Goal: Use online tool/utility: Utilize a website feature to perform a specific function

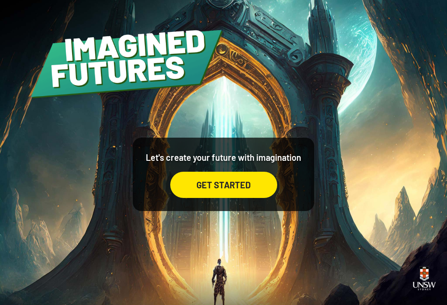
click at [250, 190] on div "GET STARTED" at bounding box center [223, 185] width 107 height 26
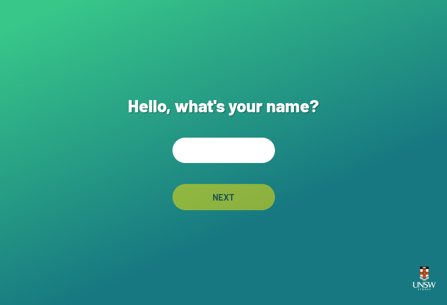
click at [244, 163] on input "text" at bounding box center [223, 150] width 103 height 25
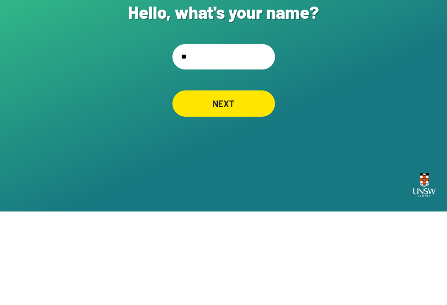
type input "*"
click at [335, 105] on div "**********" at bounding box center [223, 152] width 447 height 305
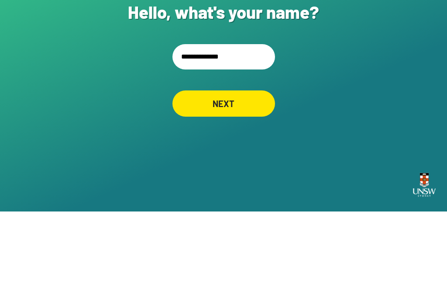
scroll to position [14, 0]
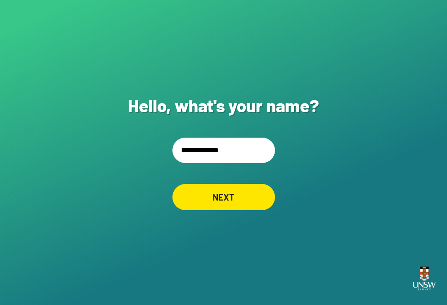
click at [192, 142] on input "**********" at bounding box center [223, 150] width 103 height 25
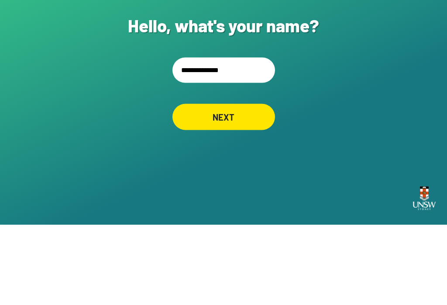
click at [190, 138] on input "**********" at bounding box center [223, 150] width 103 height 25
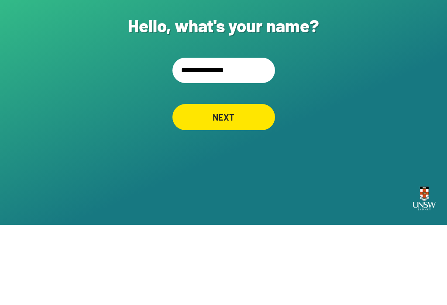
type input "**********"
click at [335, 86] on div "**********" at bounding box center [223, 152] width 447 height 305
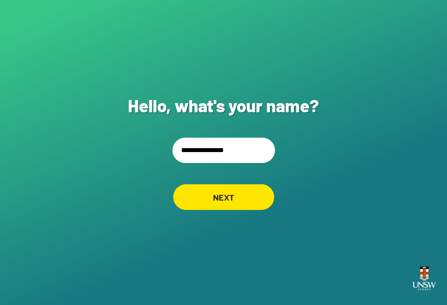
click at [232, 198] on div "NEXT" at bounding box center [223, 197] width 101 height 26
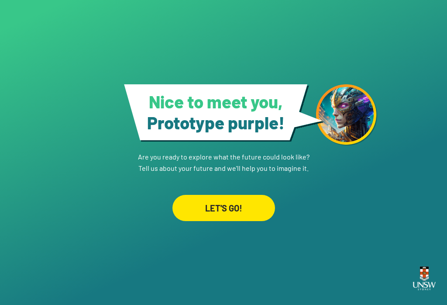
click at [227, 217] on div "LET'S GO!" at bounding box center [223, 208] width 103 height 26
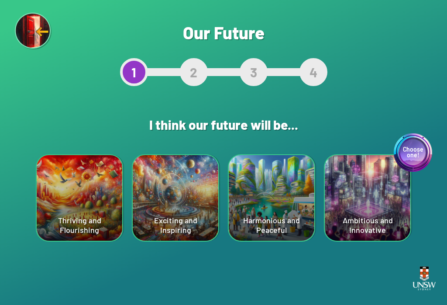
click at [286, 206] on div "Harmonious and Peaceful" at bounding box center [272, 198] width 86 height 86
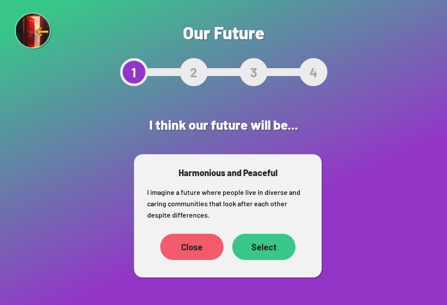
click at [260, 244] on div "Select" at bounding box center [263, 247] width 63 height 26
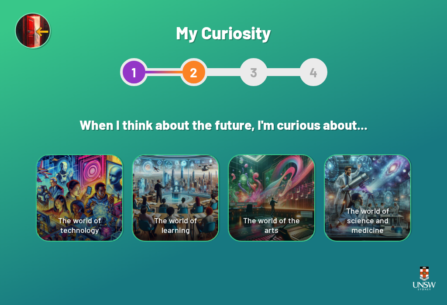
click at [90, 214] on div "The world of technology" at bounding box center [80, 198] width 86 height 86
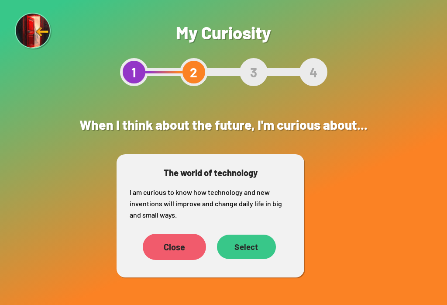
click at [258, 251] on div "Select" at bounding box center [246, 246] width 59 height 24
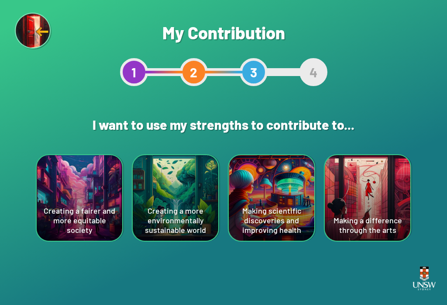
click at [180, 188] on div "Creating a more environmentally sustainable world" at bounding box center [176, 198] width 86 height 86
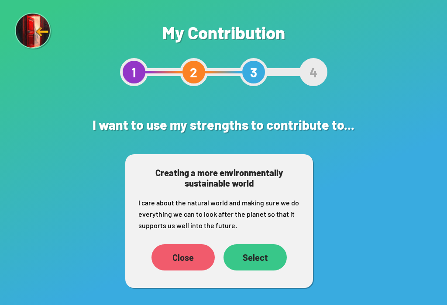
click at [265, 249] on div "Select" at bounding box center [254, 257] width 63 height 26
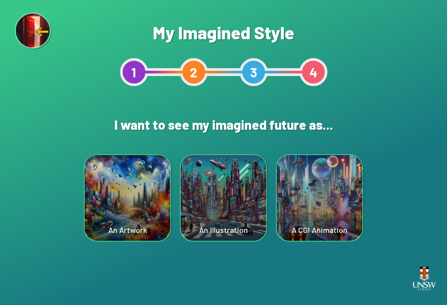
click at [213, 174] on div "An Illustration" at bounding box center [224, 198] width 86 height 86
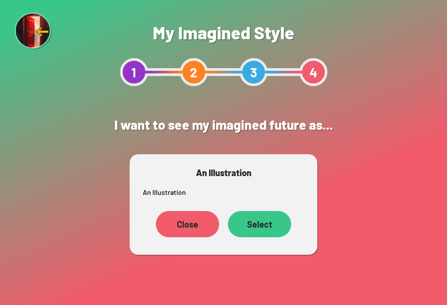
click at [271, 219] on div "Select" at bounding box center [259, 224] width 63 height 26
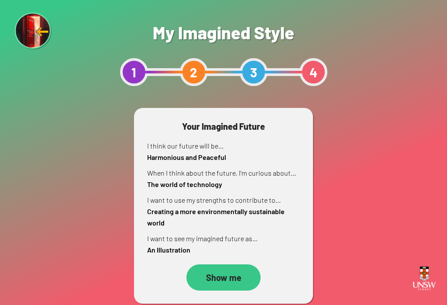
click at [236, 272] on div "Show me" at bounding box center [223, 277] width 74 height 26
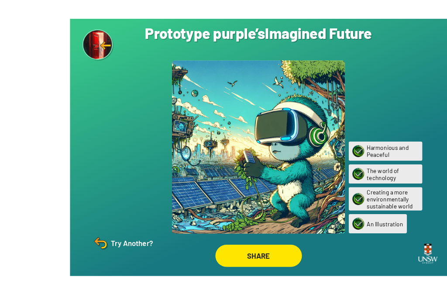
scroll to position [14, 0]
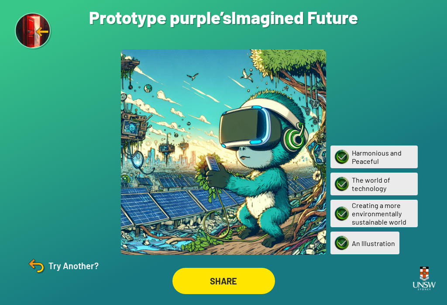
click at [30, 266] on img at bounding box center [36, 265] width 21 height 21
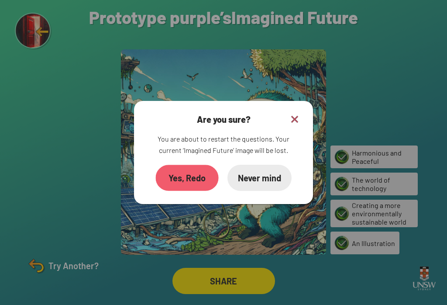
click at [170, 170] on div "Yes, Redo" at bounding box center [186, 178] width 63 height 26
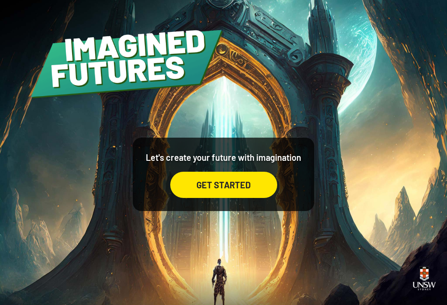
click at [221, 182] on div "GET STARTED" at bounding box center [223, 185] width 107 height 26
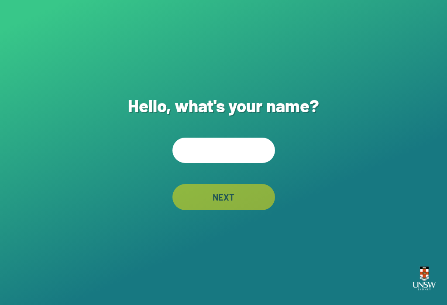
click at [220, 161] on input "text" at bounding box center [223, 150] width 103 height 25
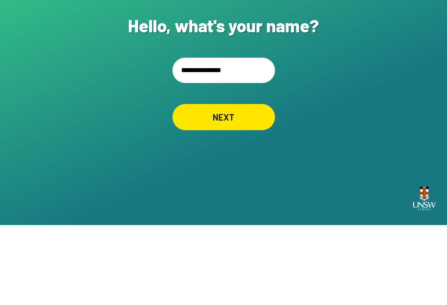
type input "**********"
click at [241, 184] on div "NEXT" at bounding box center [223, 197] width 101 height 26
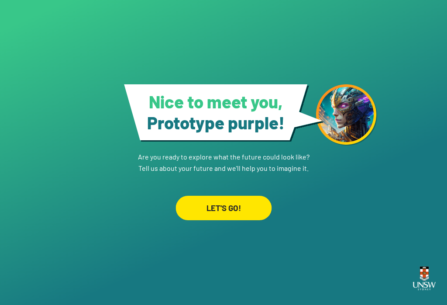
click at [256, 205] on div "LET'S GO!" at bounding box center [223, 207] width 96 height 24
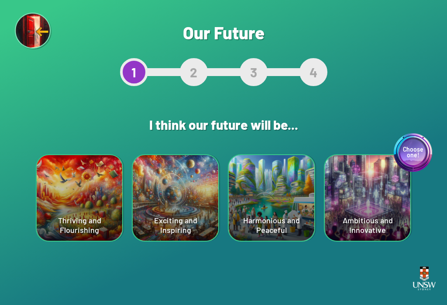
click at [57, 217] on div "Thriving and Flourishing" at bounding box center [80, 198] width 86 height 86
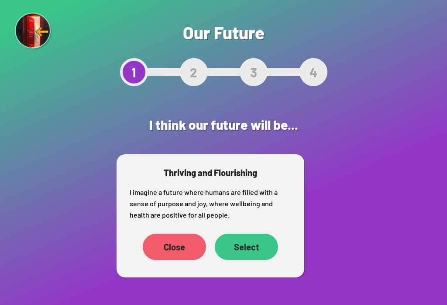
click at [255, 244] on div "Select" at bounding box center [246, 247] width 63 height 26
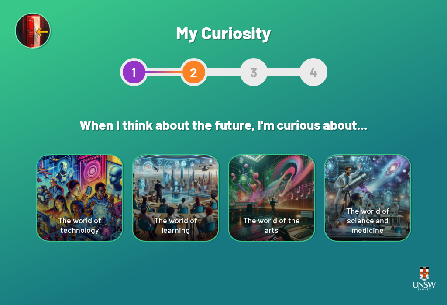
click at [335, 190] on div "The world of science and medicine" at bounding box center [368, 198] width 86 height 86
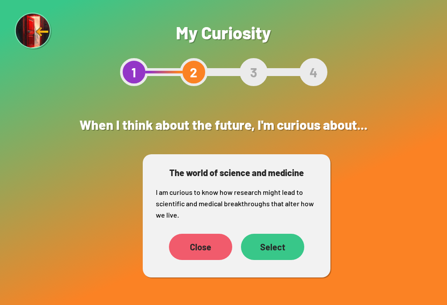
click at [273, 251] on div "Select" at bounding box center [272, 247] width 63 height 26
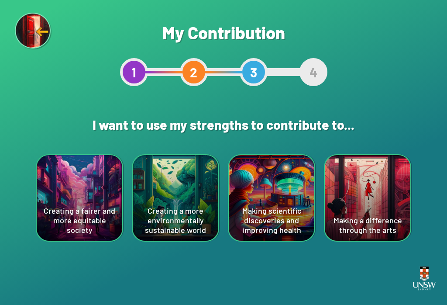
click at [335, 210] on div "Making a difference through the arts" at bounding box center [368, 198] width 86 height 86
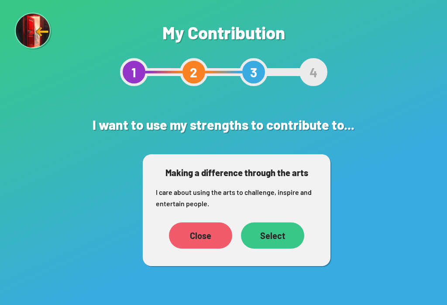
click at [286, 232] on div "Select" at bounding box center [272, 235] width 63 height 26
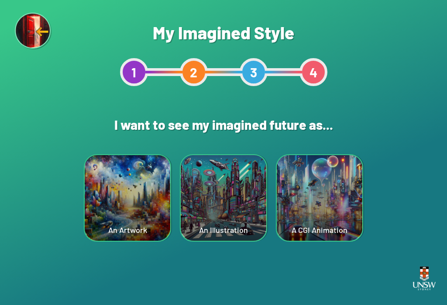
click at [306, 211] on div "A CGI Animation" at bounding box center [320, 198] width 86 height 86
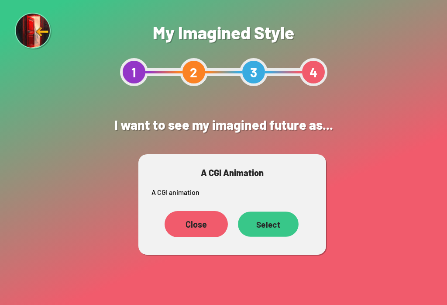
click at [272, 221] on div "Select" at bounding box center [268, 223] width 61 height 25
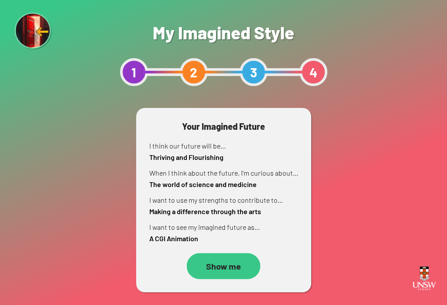
click at [219, 272] on div "Show me" at bounding box center [224, 266] width 74 height 26
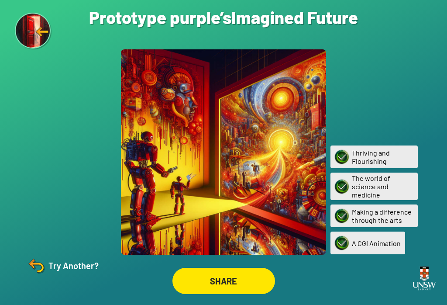
click at [46, 268] on img at bounding box center [36, 265] width 21 height 21
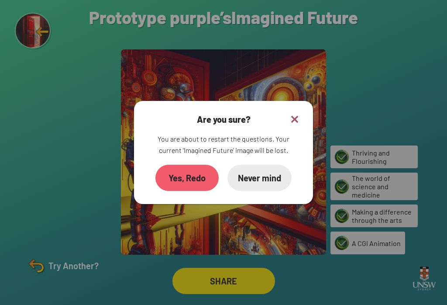
click at [171, 181] on div "Yes, Redo" at bounding box center [186, 178] width 63 height 26
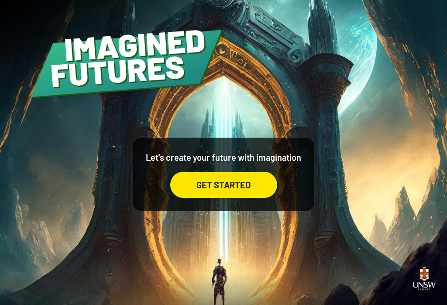
click at [259, 192] on div "GET STARTED" at bounding box center [223, 185] width 107 height 26
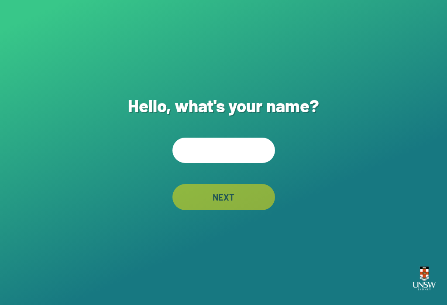
click at [254, 148] on input "text" at bounding box center [223, 150] width 103 height 25
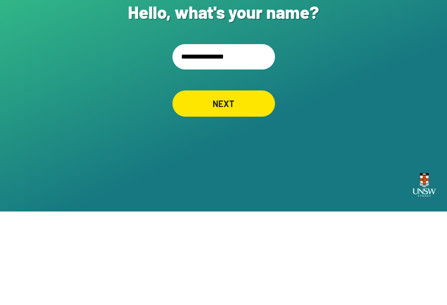
type input "**********"
click at [335, 87] on div "**********" at bounding box center [223, 152] width 447 height 305
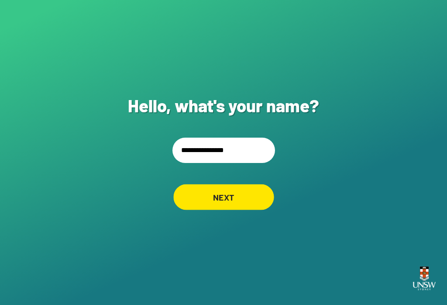
click at [245, 190] on div "NEXT" at bounding box center [223, 197] width 100 height 26
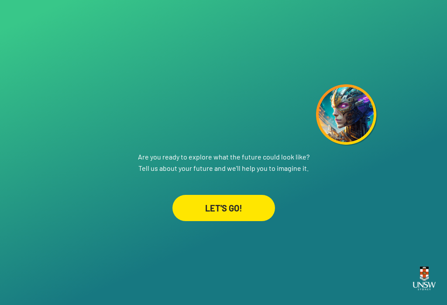
click at [255, 217] on div "LET'S GO!" at bounding box center [223, 208] width 103 height 26
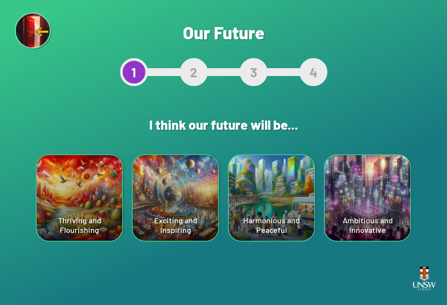
click at [292, 211] on div "Harmonious and Peaceful" at bounding box center [272, 198] width 86 height 86
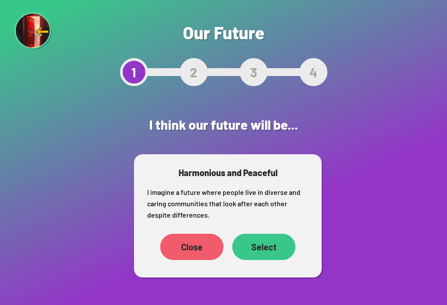
click at [275, 259] on div "Select" at bounding box center [263, 247] width 63 height 26
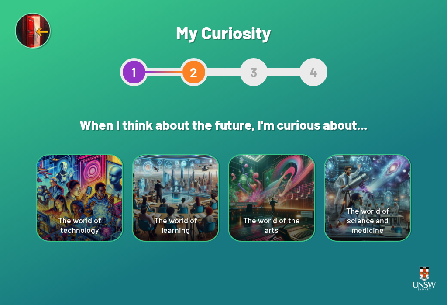
click at [96, 219] on div "The world of technology" at bounding box center [80, 198] width 86 height 86
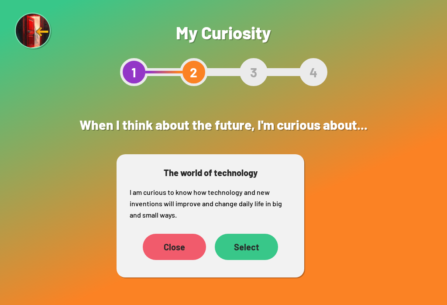
click at [250, 248] on div "Select" at bounding box center [246, 247] width 63 height 26
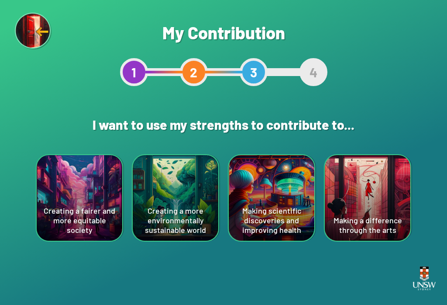
click at [184, 222] on div "Creating a more environmentally sustainable world" at bounding box center [176, 198] width 86 height 86
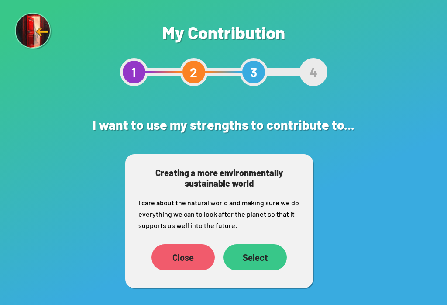
click at [266, 252] on div "Select" at bounding box center [254, 257] width 63 height 26
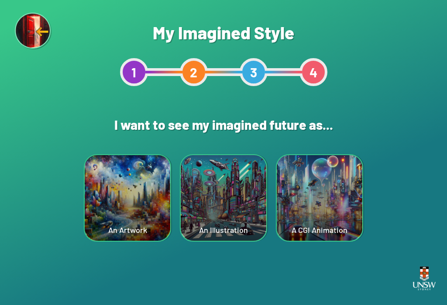
click at [246, 227] on div "An Illustration" at bounding box center [224, 198] width 86 height 86
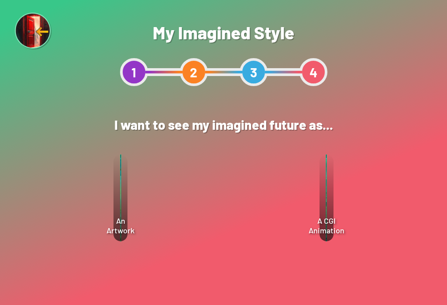
click at [268, 227] on div "Select" at bounding box center [259, 223] width 63 height 27
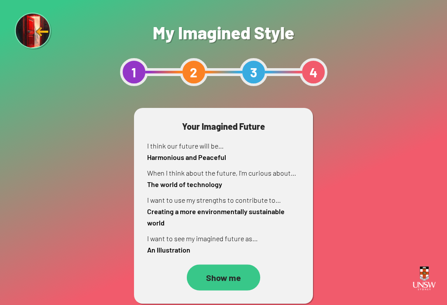
click at [234, 283] on div "Show me" at bounding box center [223, 277] width 73 height 26
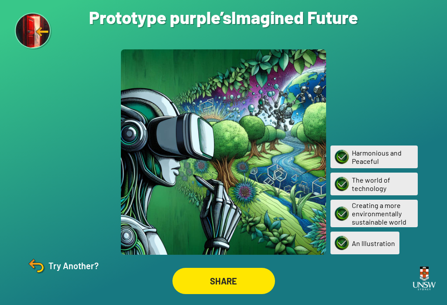
click at [46, 272] on img at bounding box center [36, 265] width 21 height 21
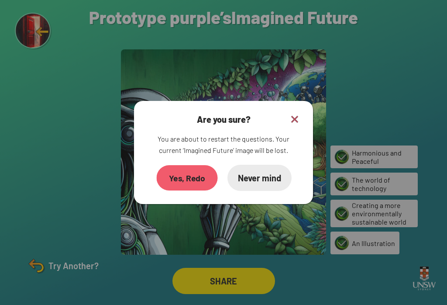
click at [186, 179] on div "Yes, Redo" at bounding box center [186, 177] width 61 height 25
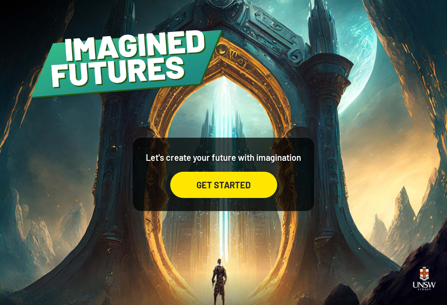
click at [251, 198] on div "GET STARTED" at bounding box center [223, 185] width 107 height 26
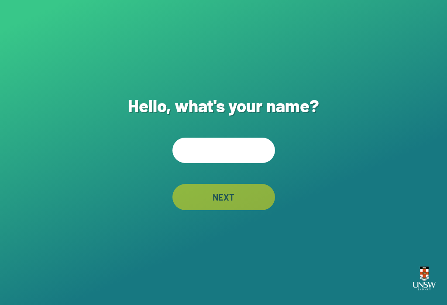
click at [260, 162] on input "text" at bounding box center [223, 150] width 103 height 25
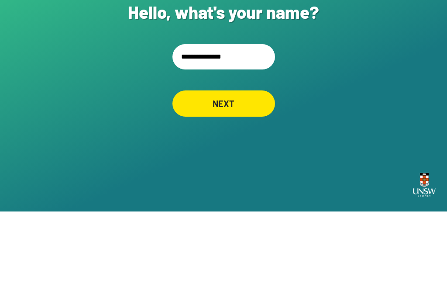
type input "**********"
click at [252, 184] on div "NEXT" at bounding box center [223, 197] width 103 height 26
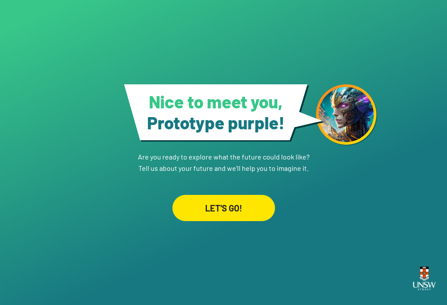
click at [244, 202] on div "LET'S GO!" at bounding box center [223, 208] width 103 height 26
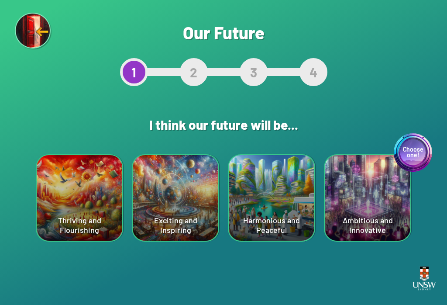
click at [289, 193] on div "Harmonious and Peaceful" at bounding box center [272, 198] width 86 height 86
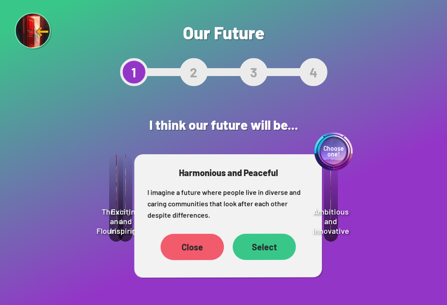
click at [272, 247] on div "Select" at bounding box center [264, 247] width 63 height 26
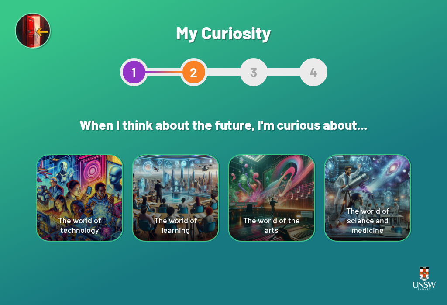
click at [282, 198] on div "The world of the arts" at bounding box center [272, 198] width 86 height 86
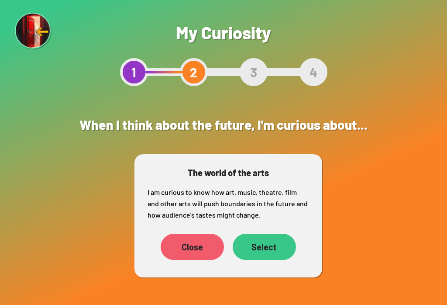
click at [274, 243] on div "Select" at bounding box center [264, 247] width 63 height 26
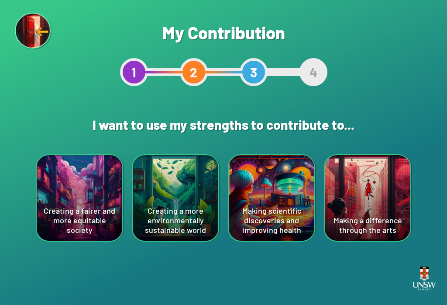
click at [335, 199] on div "Making a difference through the arts" at bounding box center [368, 198] width 86 height 86
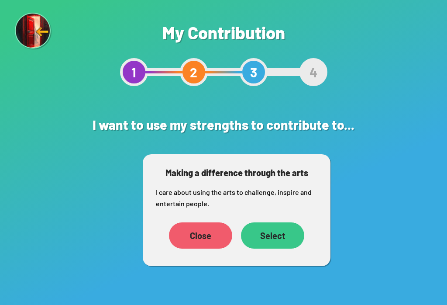
click at [289, 230] on div "Select" at bounding box center [272, 235] width 63 height 26
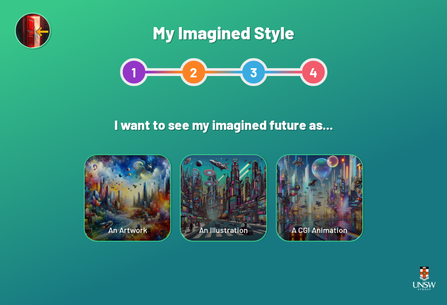
click at [227, 197] on div "An Illustration" at bounding box center [224, 198] width 86 height 86
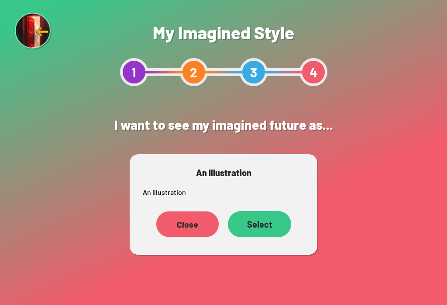
click at [187, 227] on div "Close" at bounding box center [187, 224] width 62 height 26
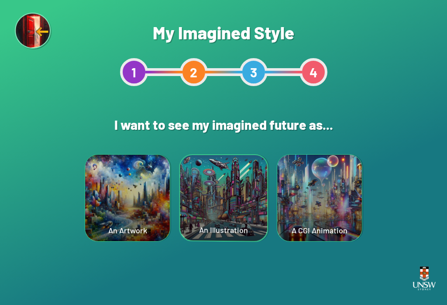
click at [117, 194] on div "An Artwork" at bounding box center [127, 198] width 85 height 86
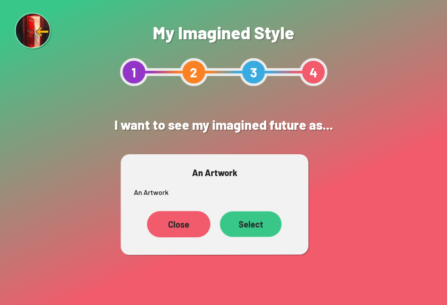
click at [259, 227] on div "Select" at bounding box center [251, 224] width 62 height 26
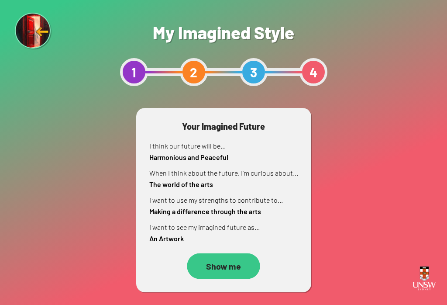
click at [226, 270] on div "Show me" at bounding box center [223, 266] width 73 height 26
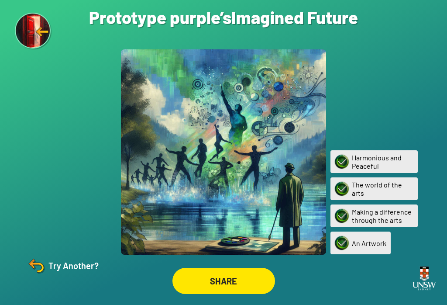
click at [231, 294] on div "SHARE" at bounding box center [223, 281] width 103 height 26
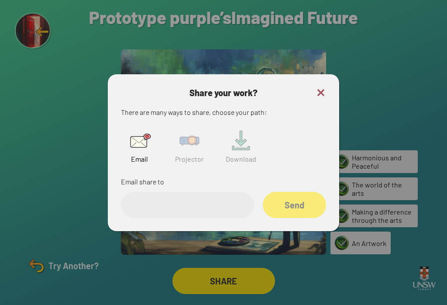
click at [191, 213] on input "email" at bounding box center [187, 205] width 133 height 26
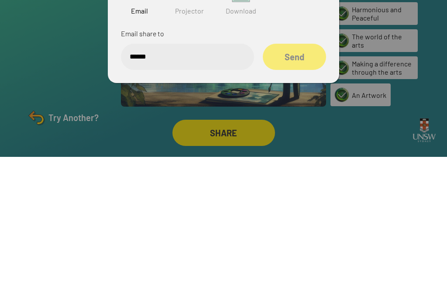
click at [134, 192] on input "******" at bounding box center [187, 205] width 133 height 26
click at [138, 192] on input "******" at bounding box center [187, 205] width 133 height 26
type input "*"
type input "******"
click at [296, 192] on div "Send" at bounding box center [295, 205] width 62 height 26
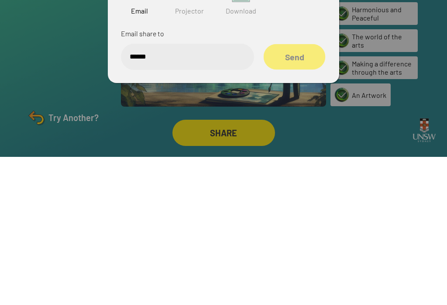
scroll to position [14, 0]
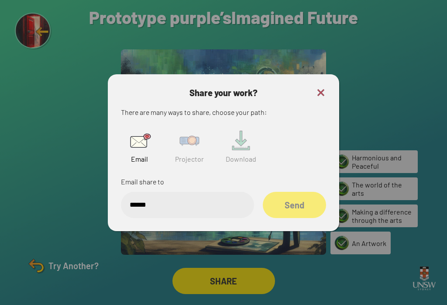
click at [309, 192] on div "Send" at bounding box center [294, 205] width 63 height 26
click at [309, 192] on div "Send" at bounding box center [294, 205] width 62 height 26
click at [305, 192] on div "Send" at bounding box center [294, 205] width 63 height 26
click at [303, 202] on div "Send" at bounding box center [294, 205] width 62 height 26
click at [291, 192] on div "Send" at bounding box center [294, 205] width 63 height 26
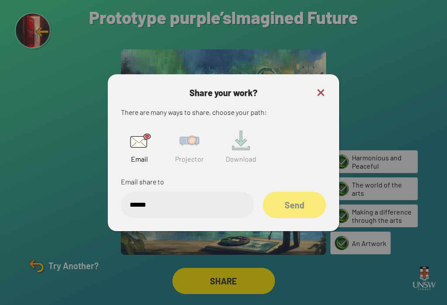
click at [138, 133] on img at bounding box center [139, 141] width 28 height 28
click at [216, 201] on input "******" at bounding box center [187, 205] width 133 height 26
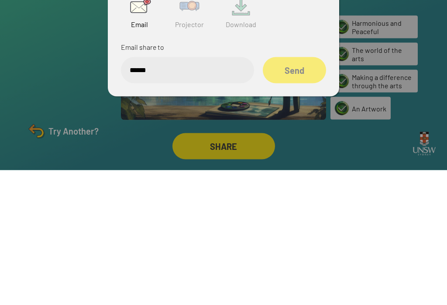
click at [299, 192] on div "Send" at bounding box center [294, 205] width 63 height 26
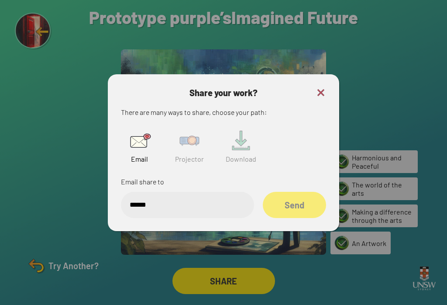
click at [203, 208] on input "******" at bounding box center [187, 205] width 133 height 26
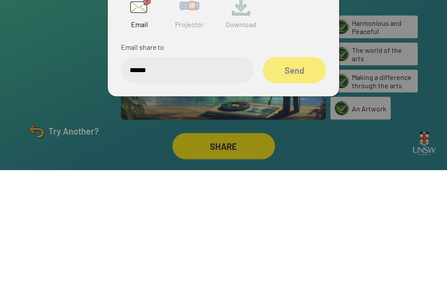
click at [292, 192] on div "Send" at bounding box center [294, 205] width 63 height 26
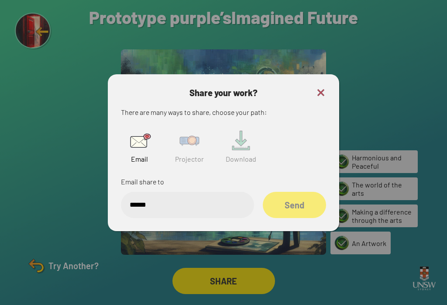
click at [196, 136] on img at bounding box center [189, 141] width 28 height 28
click at [219, 217] on div "Share your work? There are many ways to share, choose your path: Email Projecto…" at bounding box center [223, 152] width 231 height 157
click at [199, 200] on input "text" at bounding box center [187, 205] width 133 height 26
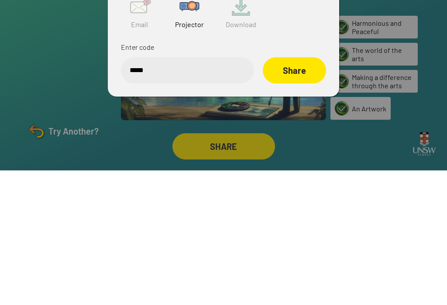
type input "******"
click at [149, 127] on img at bounding box center [139, 141] width 28 height 28
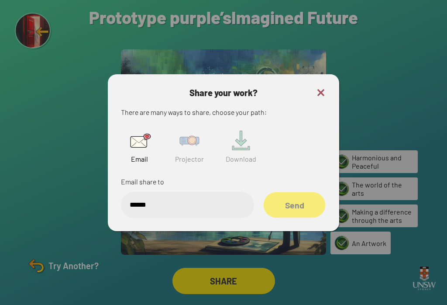
click at [300, 198] on div "Send" at bounding box center [295, 205] width 62 height 26
click at [202, 129] on img at bounding box center [189, 141] width 28 height 28
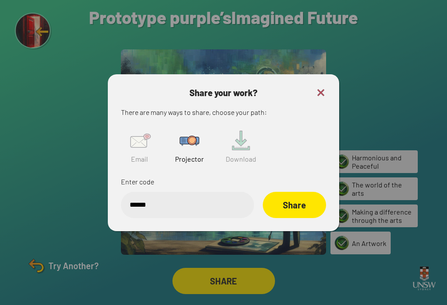
click at [306, 196] on div "Share" at bounding box center [294, 205] width 63 height 26
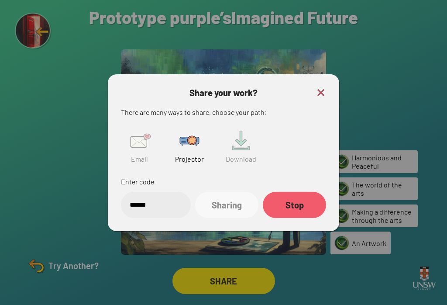
click at [323, 87] on img at bounding box center [321, 92] width 10 height 10
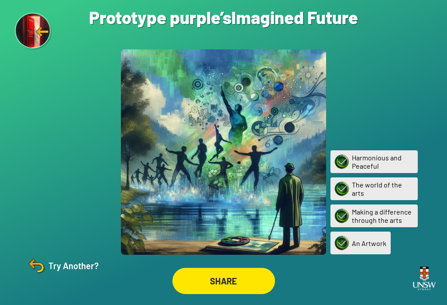
click at [43, 261] on img at bounding box center [36, 265] width 21 height 21
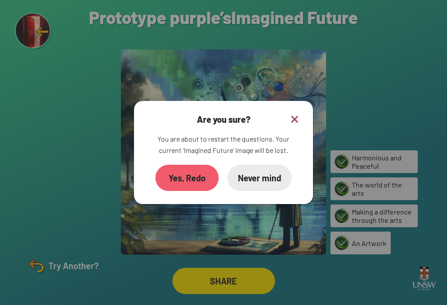
click at [206, 170] on div "Yes, Redo" at bounding box center [186, 178] width 63 height 26
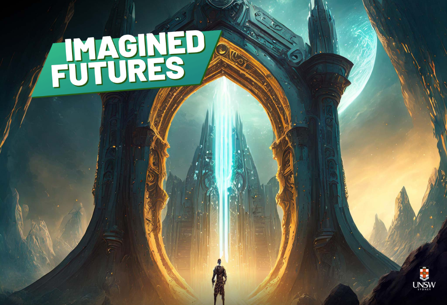
click at [266, 184] on div "GET STARTED" at bounding box center [223, 185] width 107 height 26
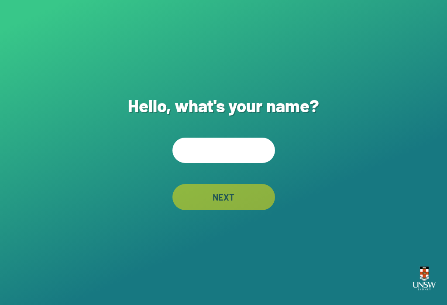
click at [265, 155] on input "text" at bounding box center [223, 150] width 103 height 25
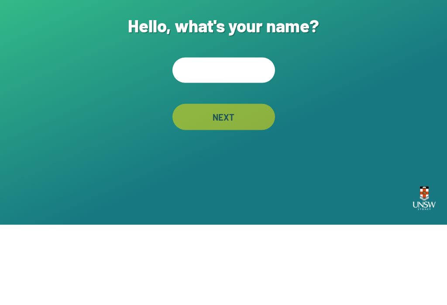
type input "*"
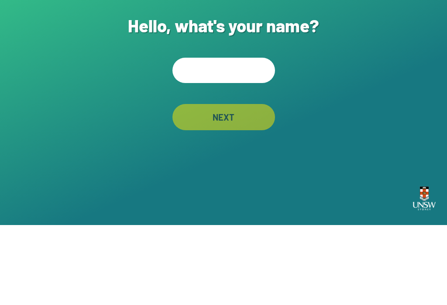
type input "*"
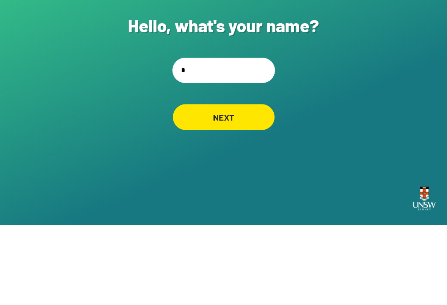
click at [240, 184] on div "NEXT" at bounding box center [224, 197] width 102 height 26
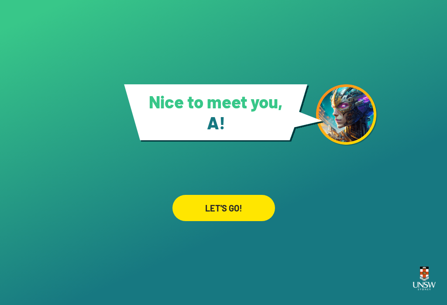
click at [249, 196] on div "LET'S GO!" at bounding box center [223, 208] width 103 height 26
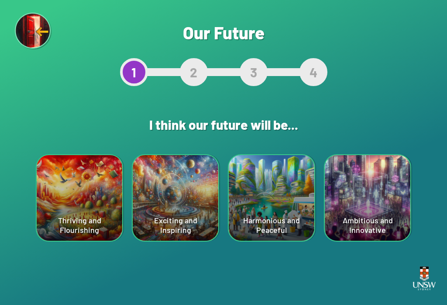
click at [289, 216] on div "Harmonious and Peaceful" at bounding box center [272, 198] width 86 height 86
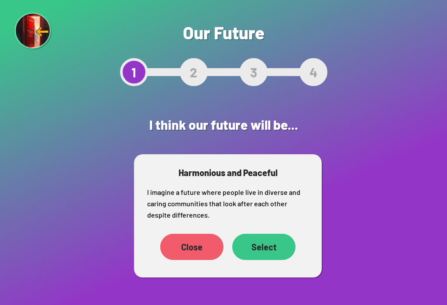
click at [267, 244] on div "Select" at bounding box center [263, 247] width 63 height 26
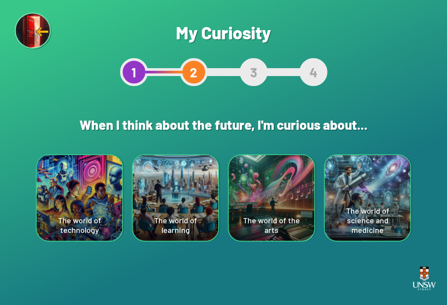
click at [98, 231] on div "The world of technology" at bounding box center [80, 198] width 86 height 86
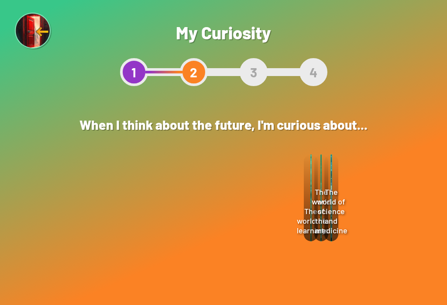
click at [259, 243] on div "Select" at bounding box center [244, 246] width 63 height 27
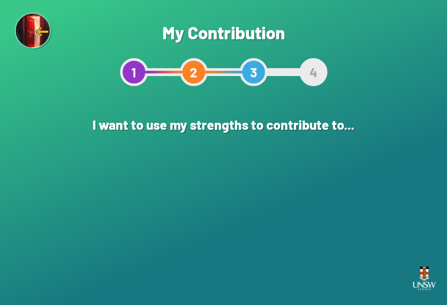
click at [191, 219] on div "Creating a more environmentally sustainable world" at bounding box center [176, 198] width 86 height 86
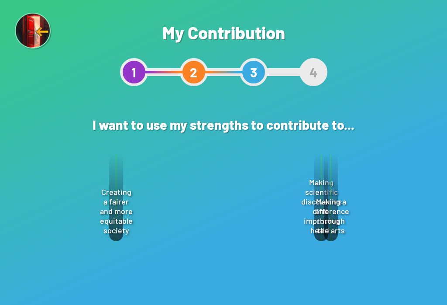
click at [246, 258] on div "Select" at bounding box center [254, 257] width 63 height 26
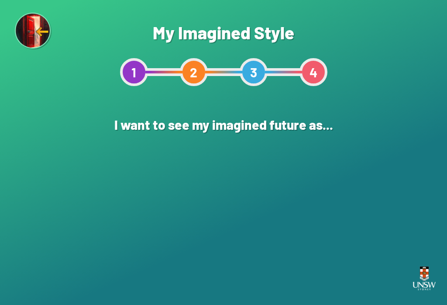
click at [247, 220] on div "An Illustration" at bounding box center [224, 198] width 86 height 86
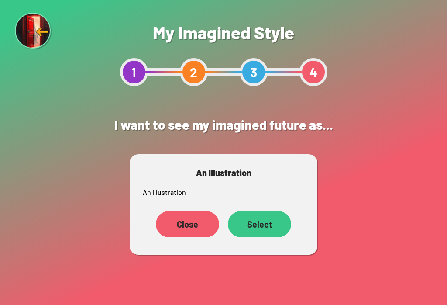
click at [272, 224] on div "Select" at bounding box center [259, 224] width 63 height 26
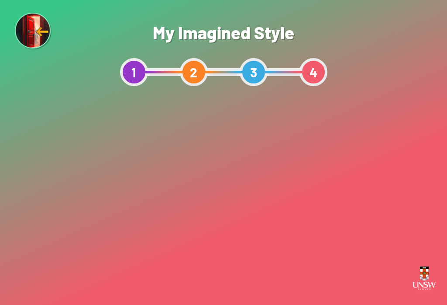
click at [221, 277] on div "Show me" at bounding box center [223, 277] width 74 height 26
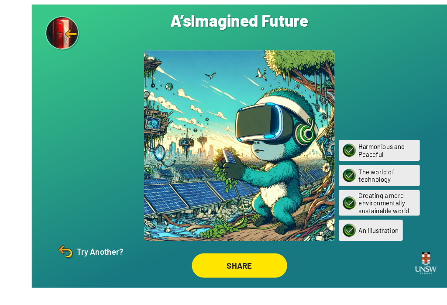
scroll to position [14, 0]
